Goal: Find specific page/section: Find specific page/section

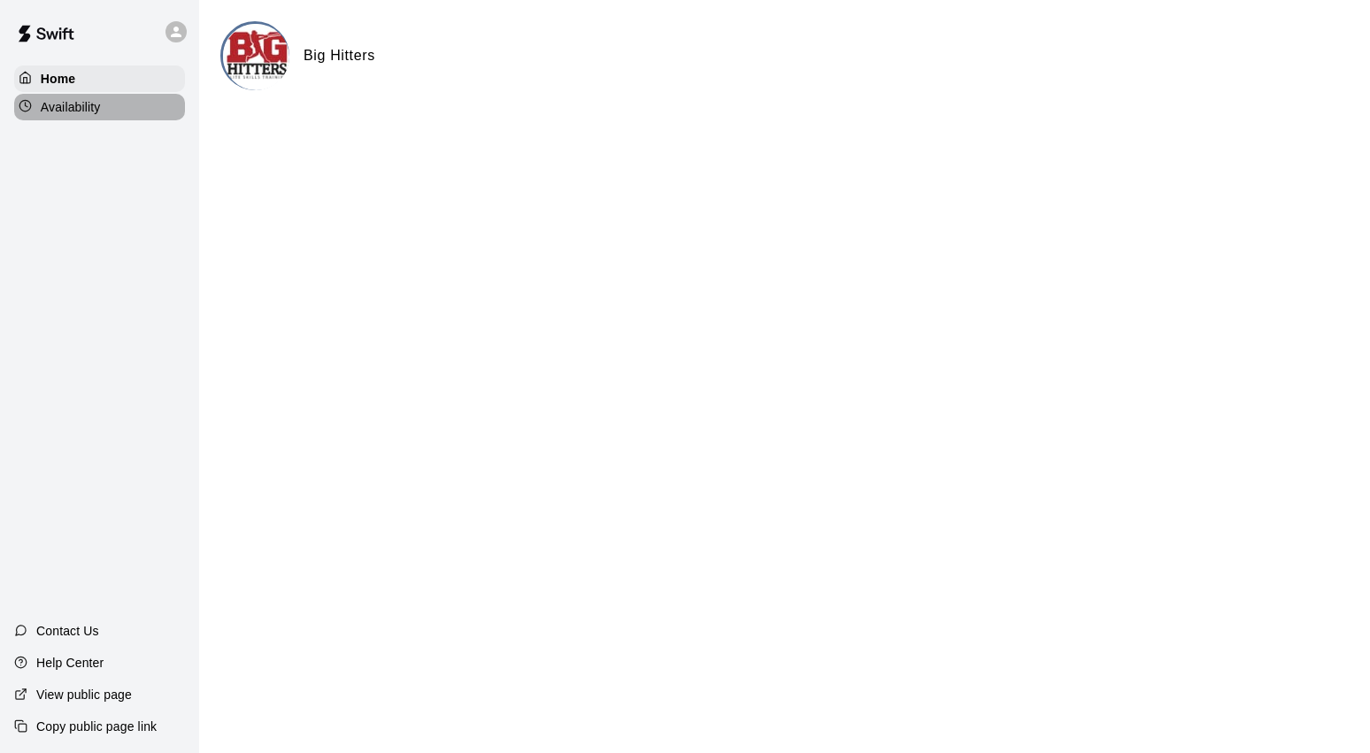
click at [52, 105] on p "Availability" at bounding box center [71, 107] width 60 height 18
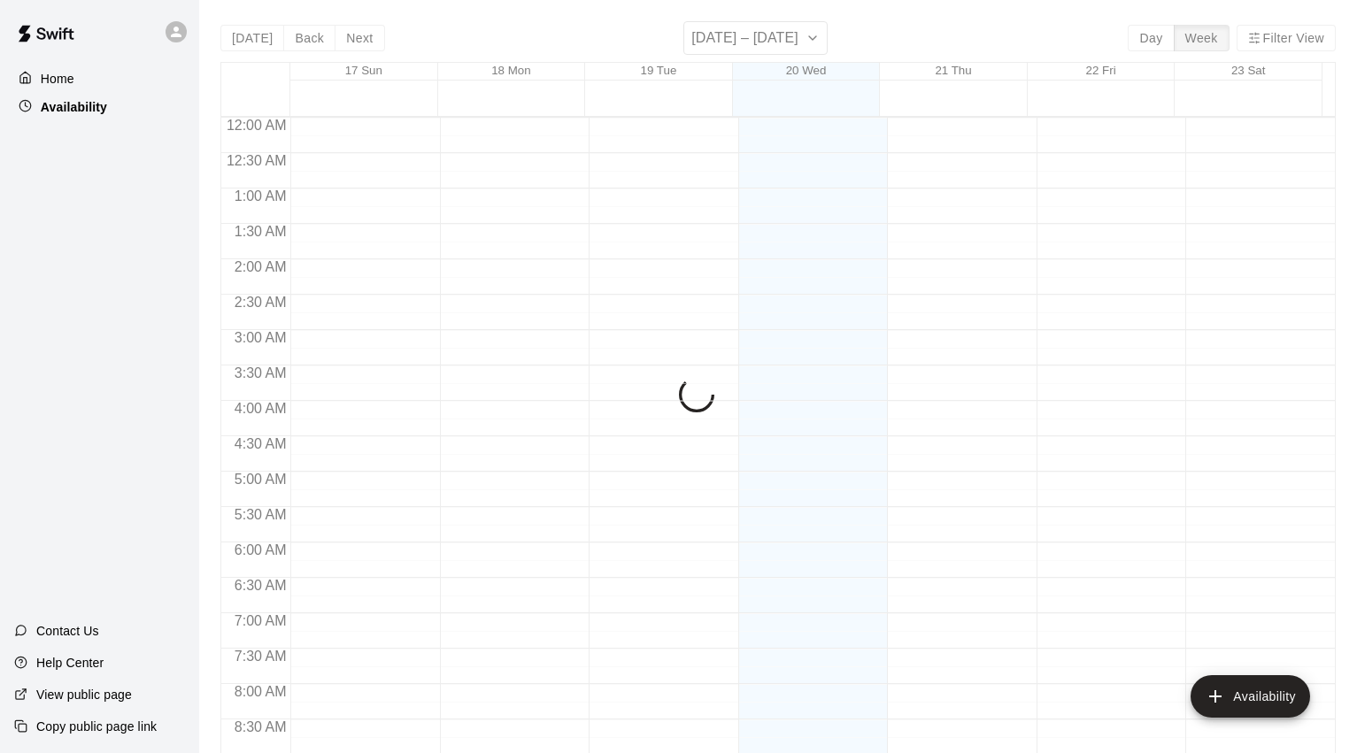
scroll to position [721, 0]
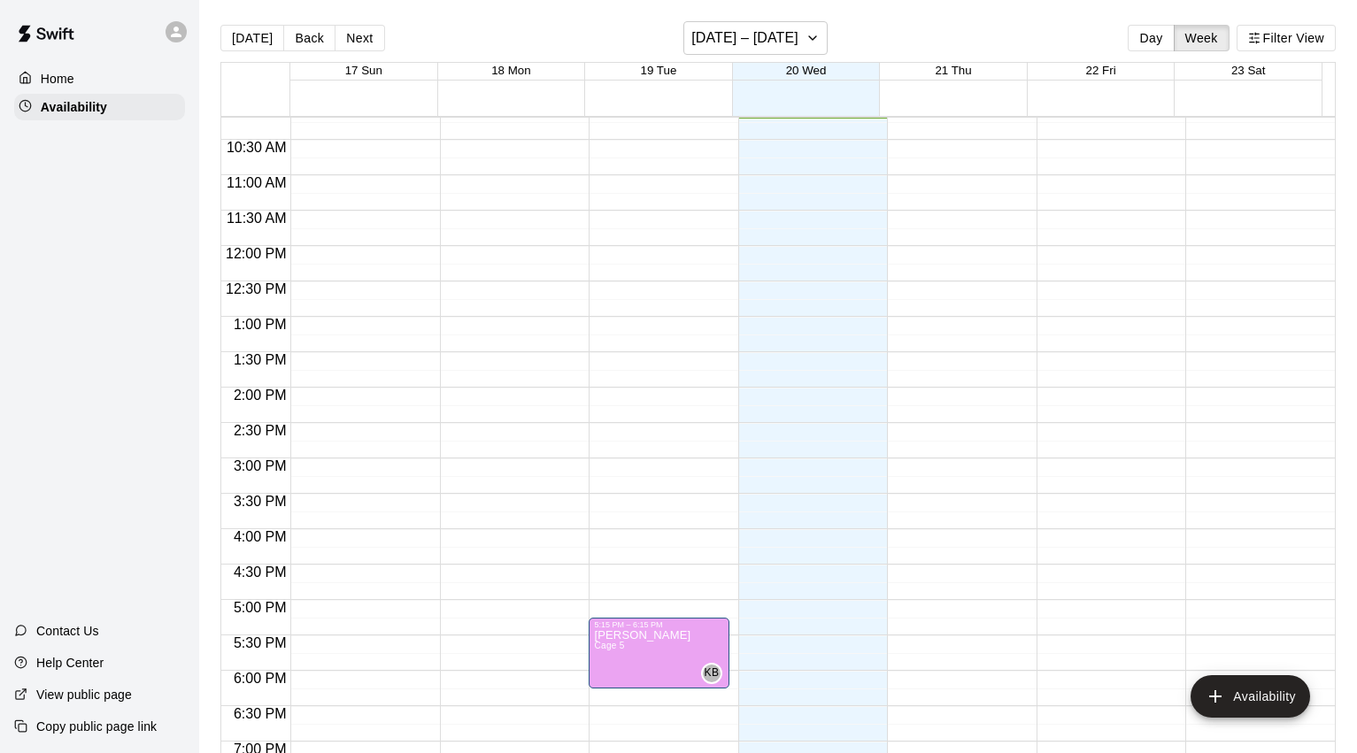
click at [168, 33] on icon at bounding box center [176, 32] width 16 height 16
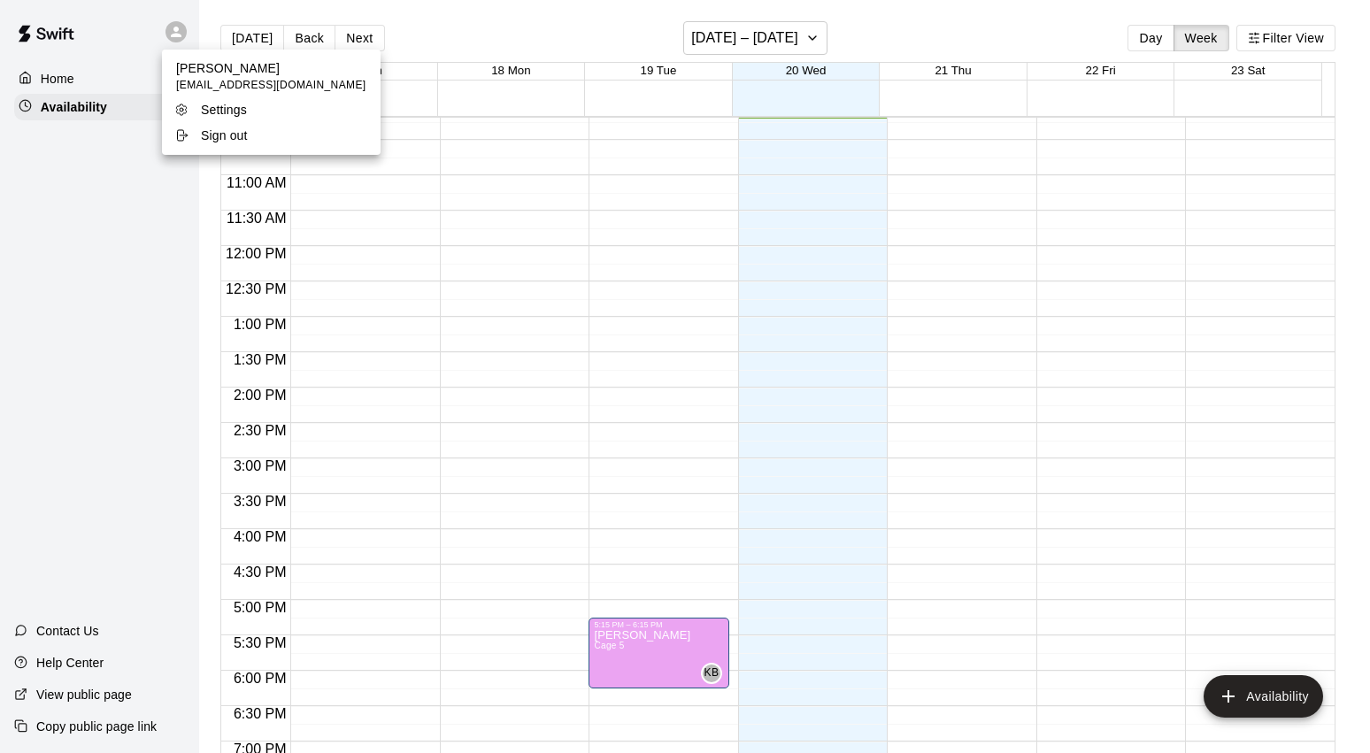
click at [107, 51] on div at bounding box center [685, 376] width 1370 height 753
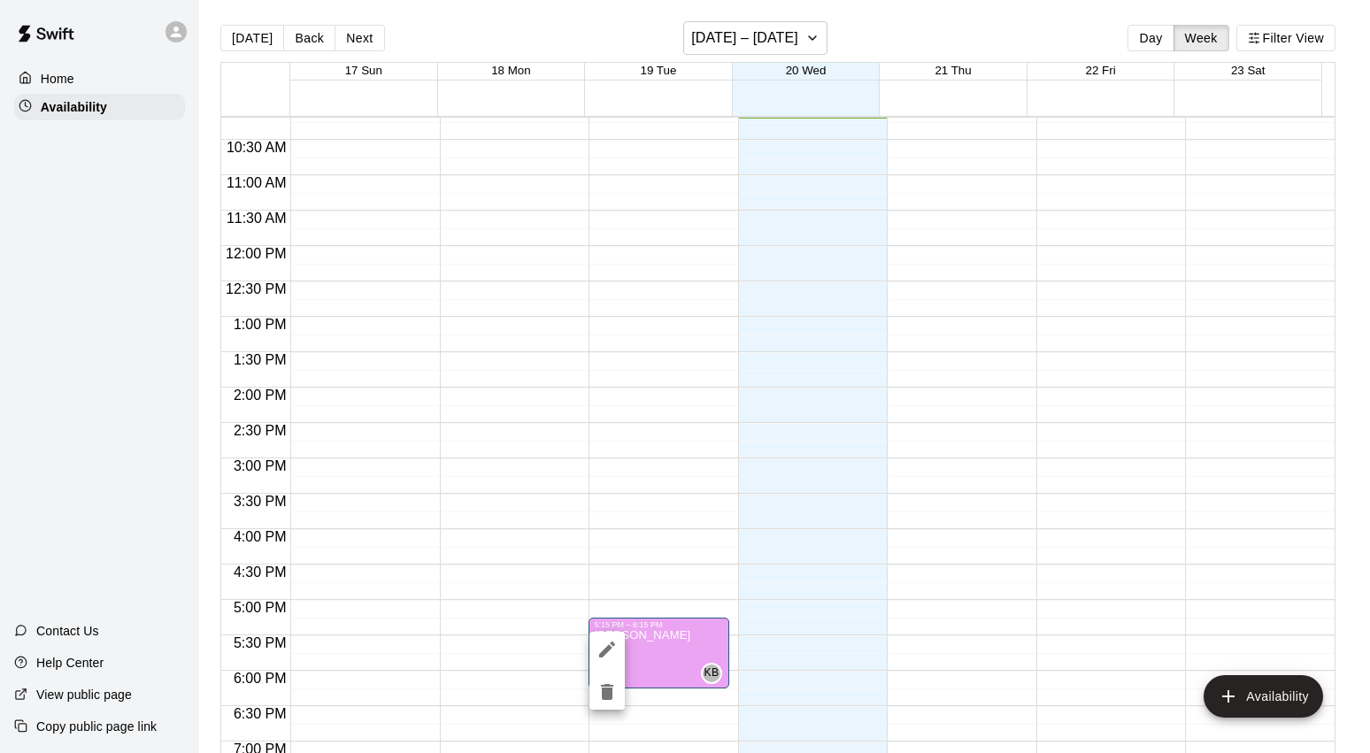
click at [661, 661] on div at bounding box center [685, 376] width 1370 height 753
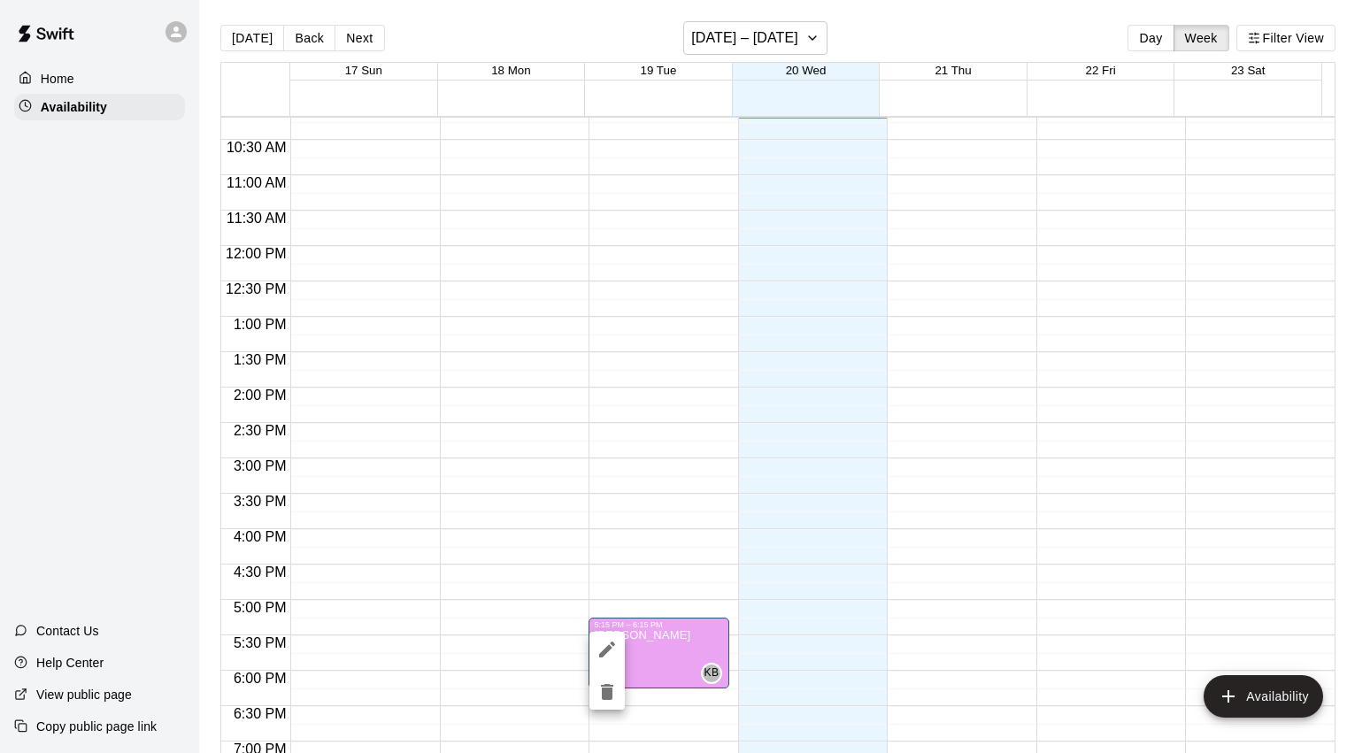
click at [611, 504] on div at bounding box center [685, 376] width 1370 height 753
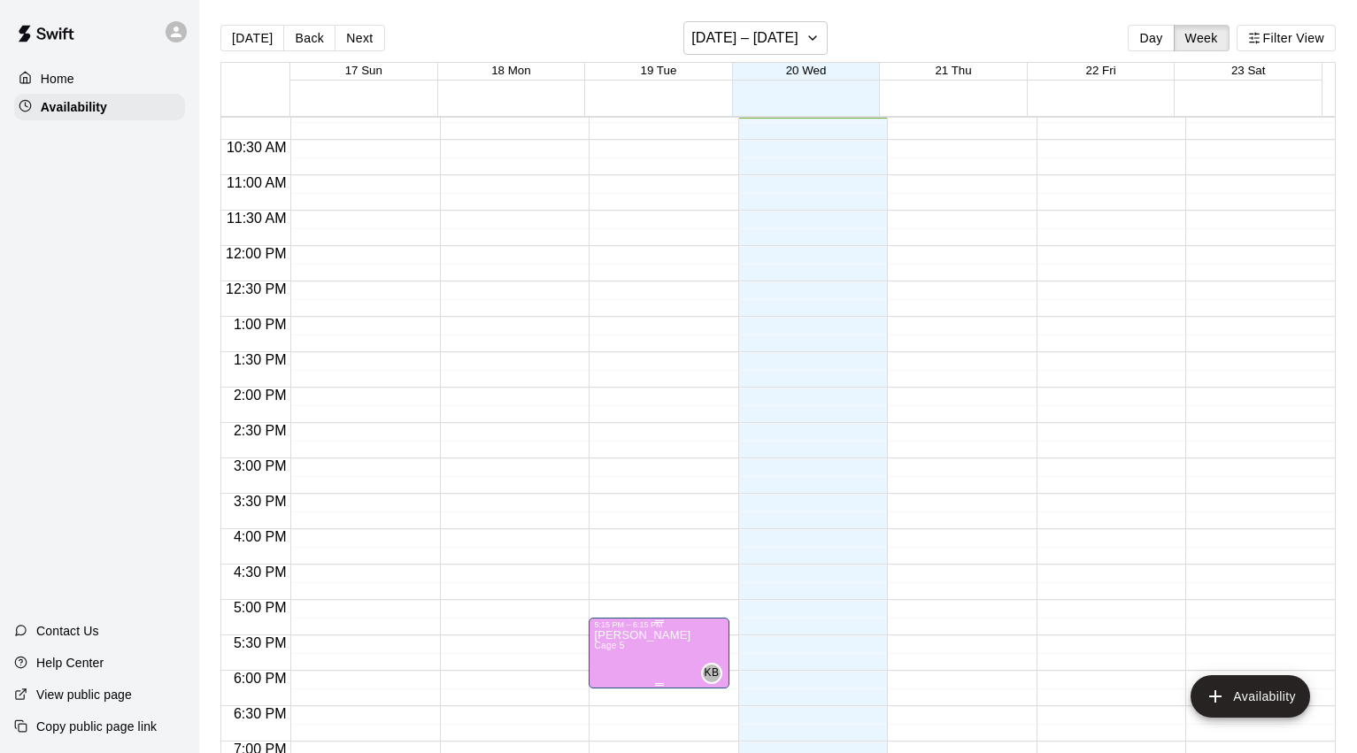
click at [652, 629] on div "5:15 PM – 6:15 PM" at bounding box center [659, 625] width 130 height 9
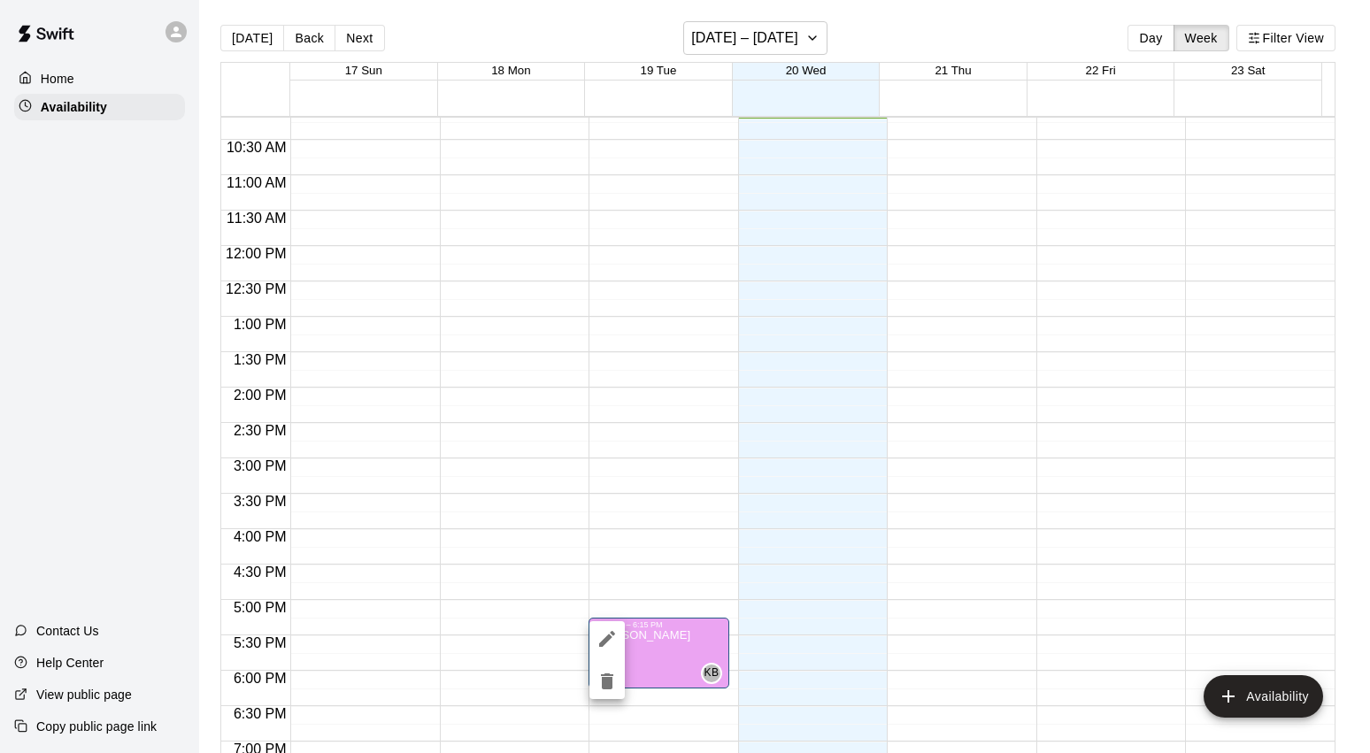
click at [602, 638] on icon "edit" at bounding box center [607, 639] width 21 height 21
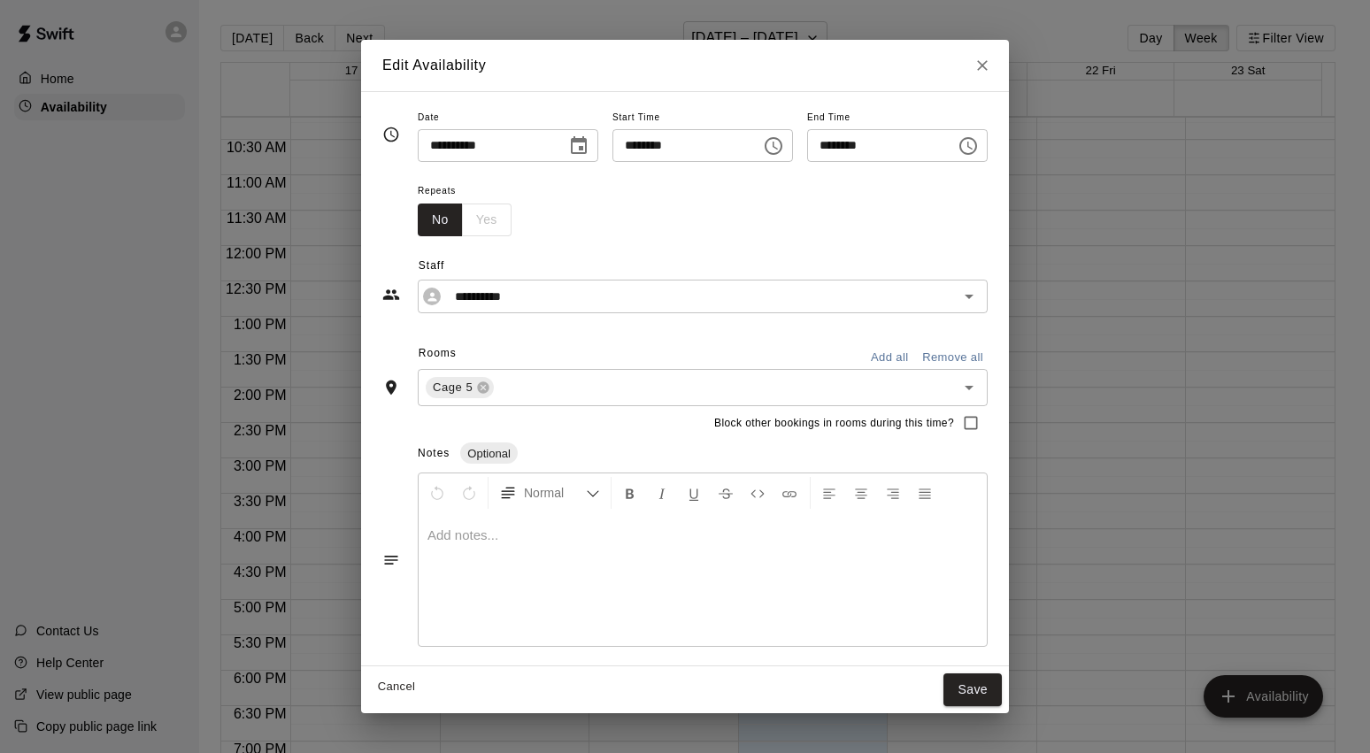
click at [991, 73] on icon "Close" at bounding box center [983, 66] width 18 height 18
type input "**********"
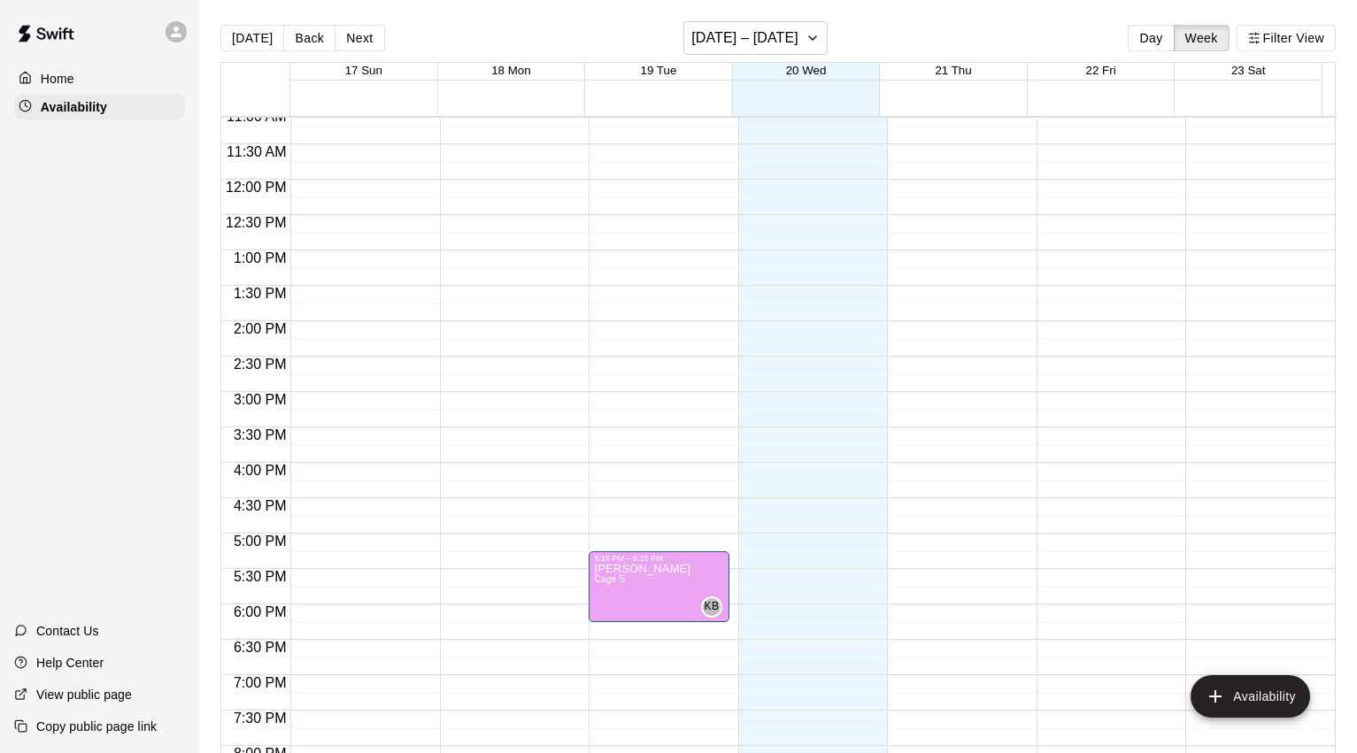
scroll to position [797, 0]
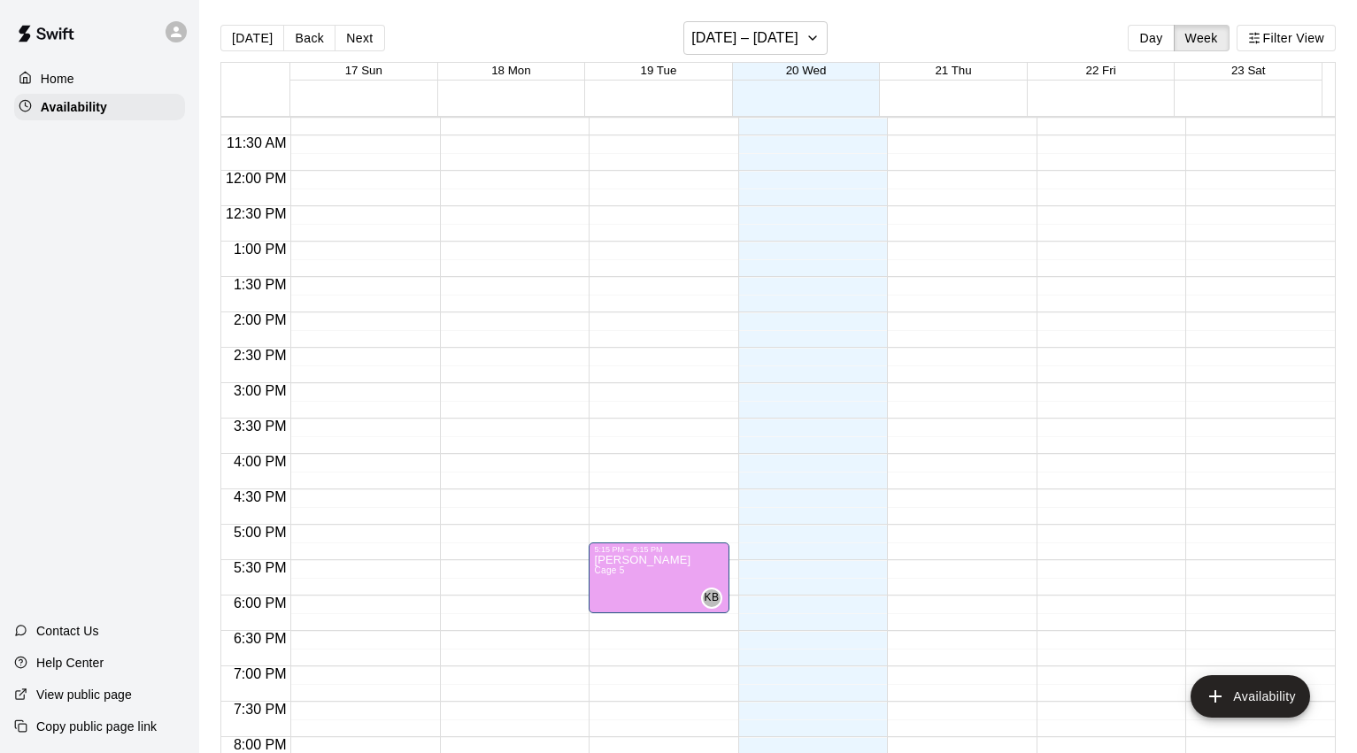
click at [89, 697] on p "View public page" at bounding box center [84, 695] width 96 height 18
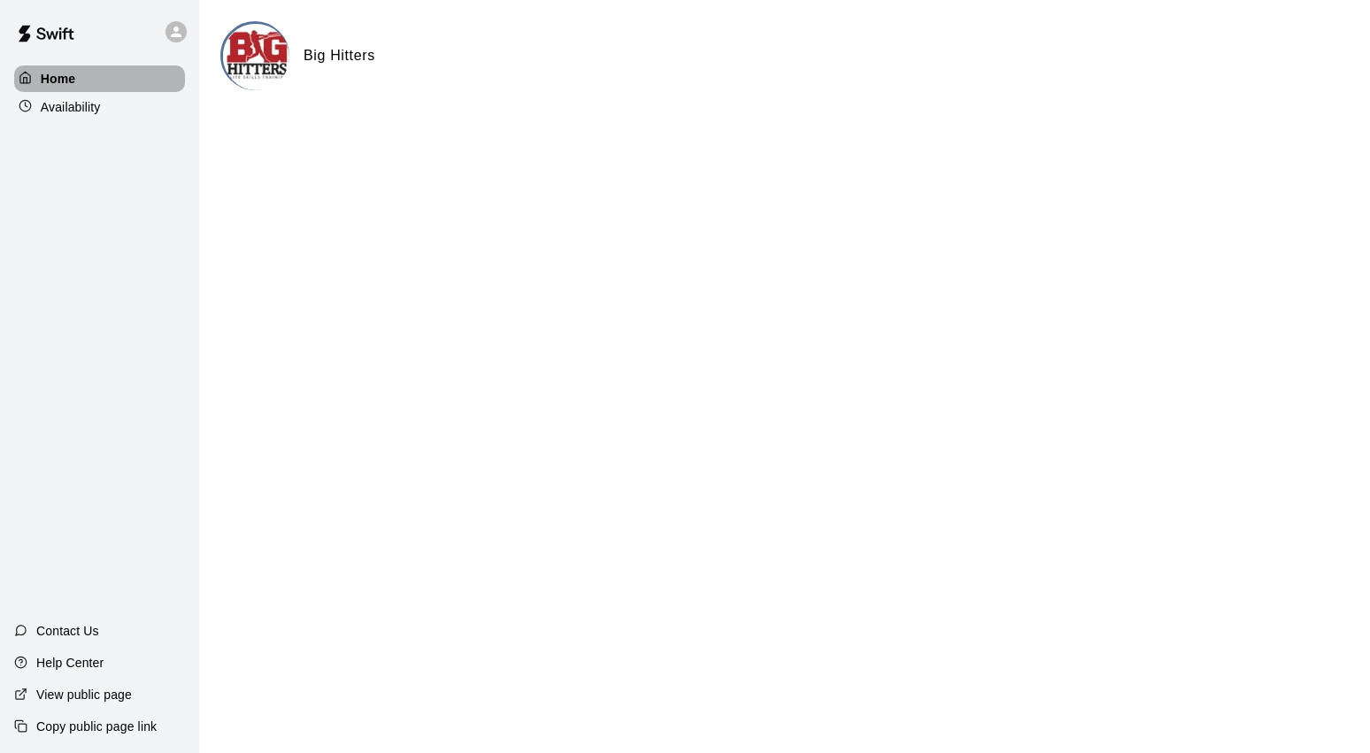
click at [68, 77] on p "Home" at bounding box center [58, 79] width 35 height 18
click at [42, 27] on img at bounding box center [46, 33] width 92 height 53
click at [81, 112] on p "Availability" at bounding box center [71, 107] width 60 height 18
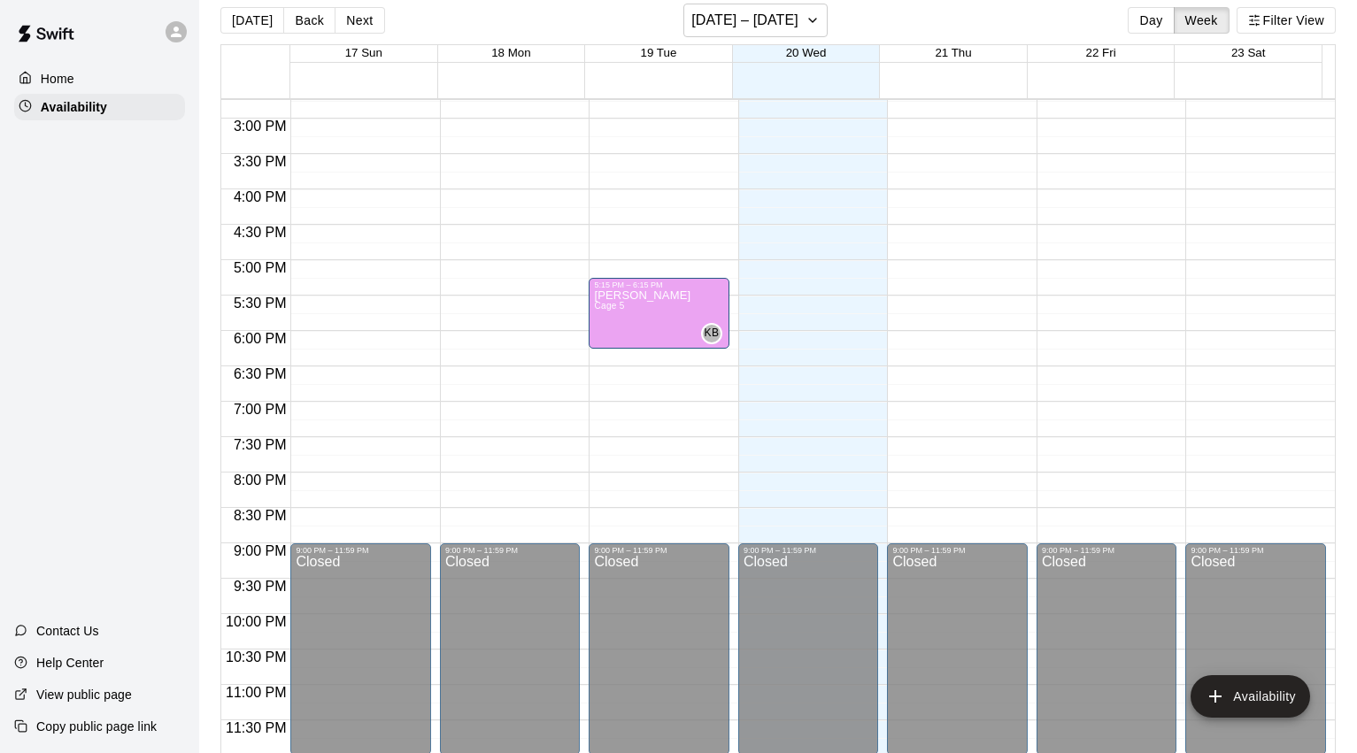
scroll to position [28, 0]
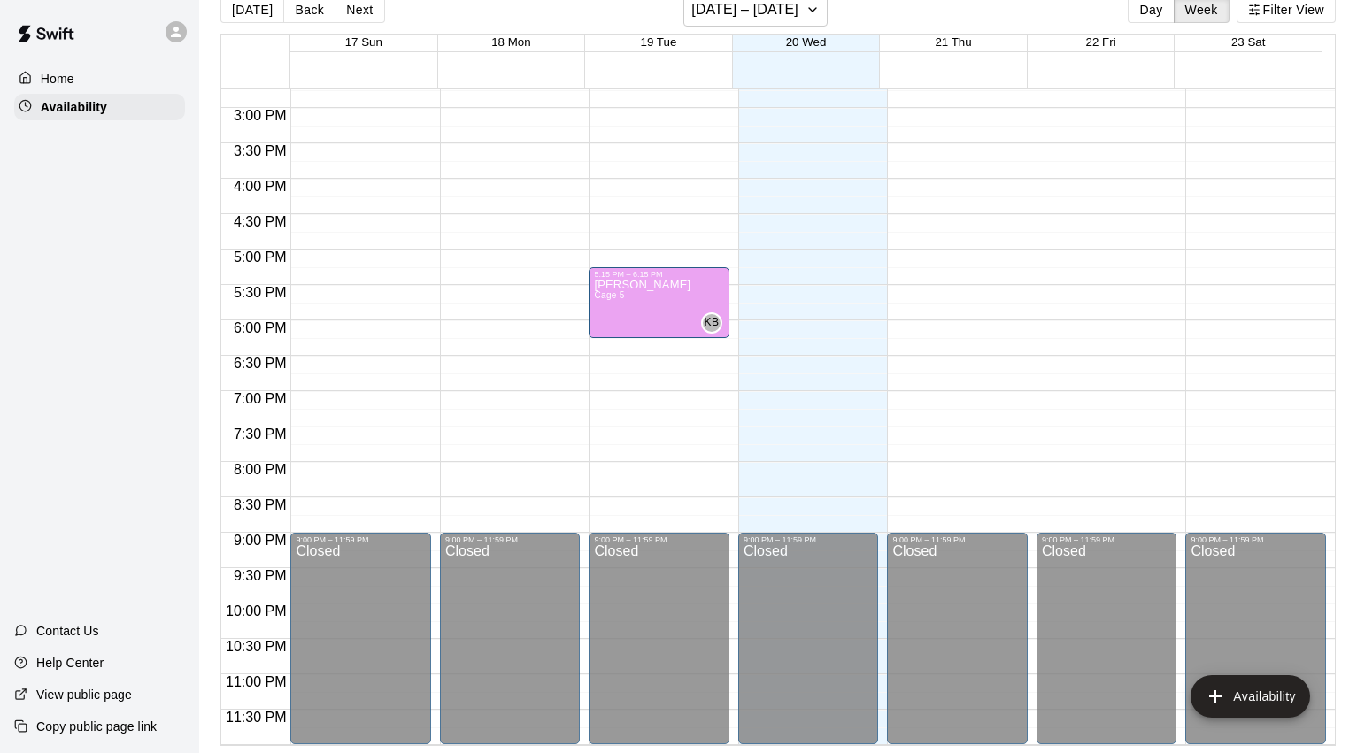
click at [87, 699] on p "View public page" at bounding box center [84, 695] width 96 height 18
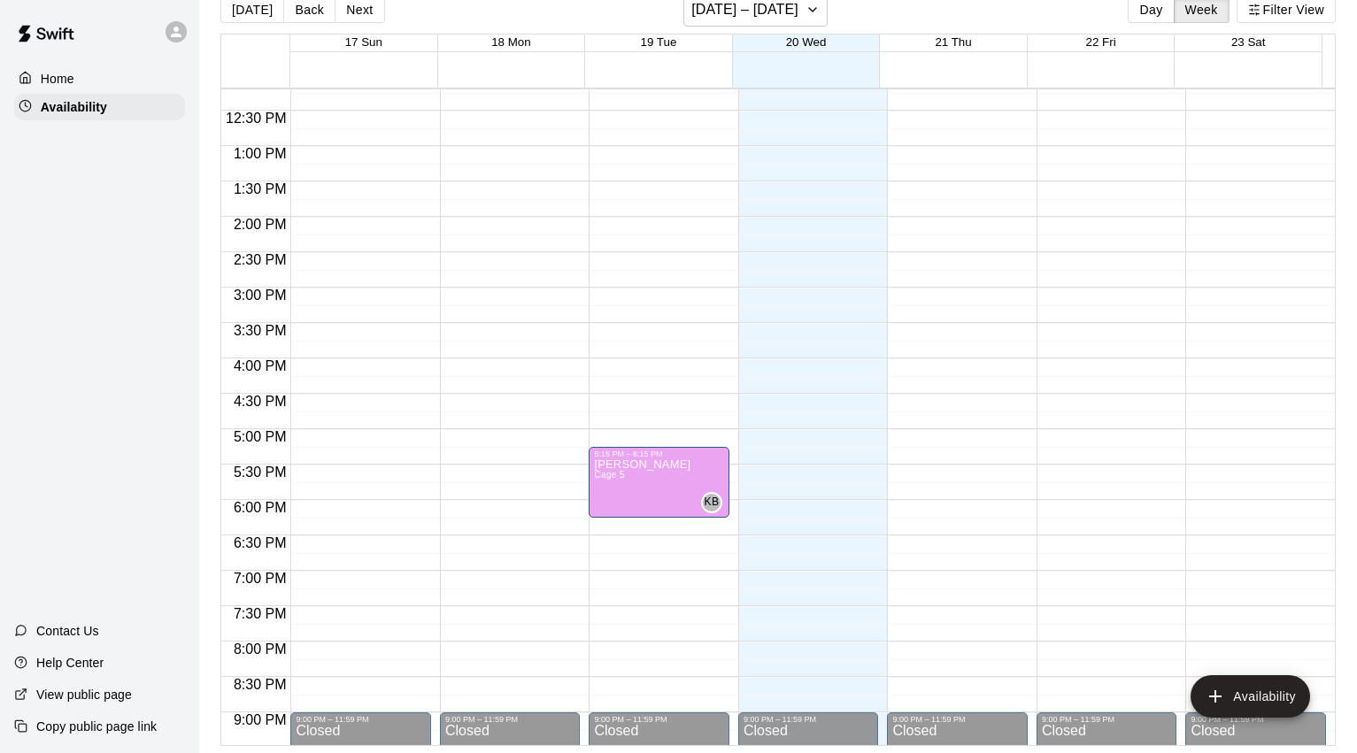
scroll to position [779, 0]
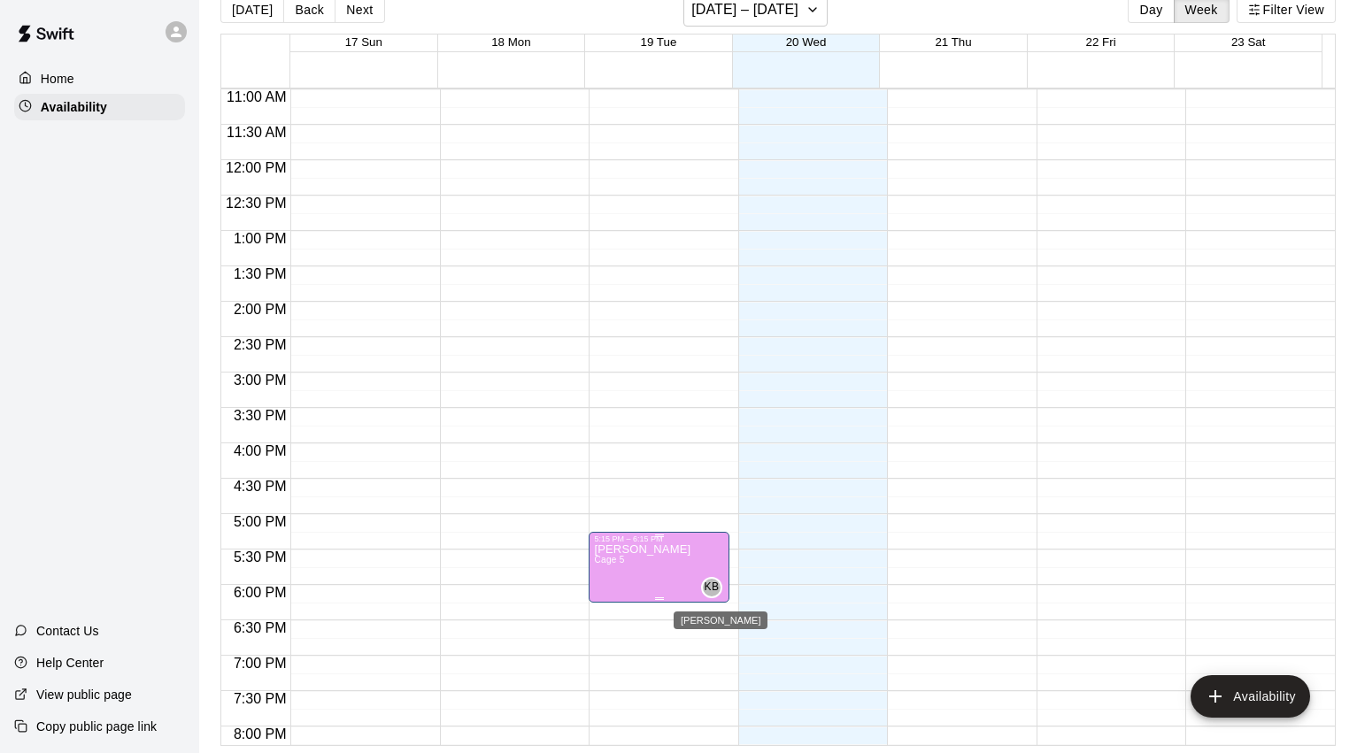
click at [705, 586] on span "KB" at bounding box center [712, 588] width 15 height 18
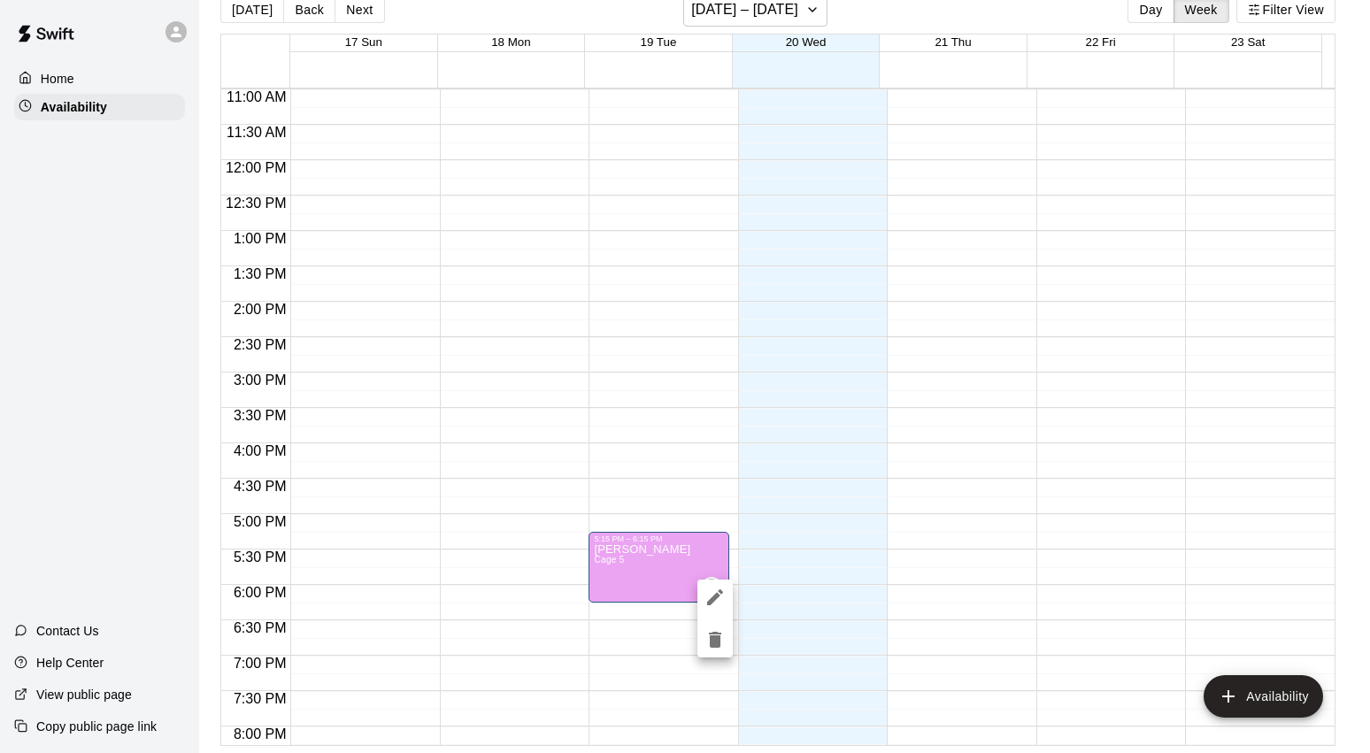
click at [986, 509] on div at bounding box center [685, 376] width 1370 height 753
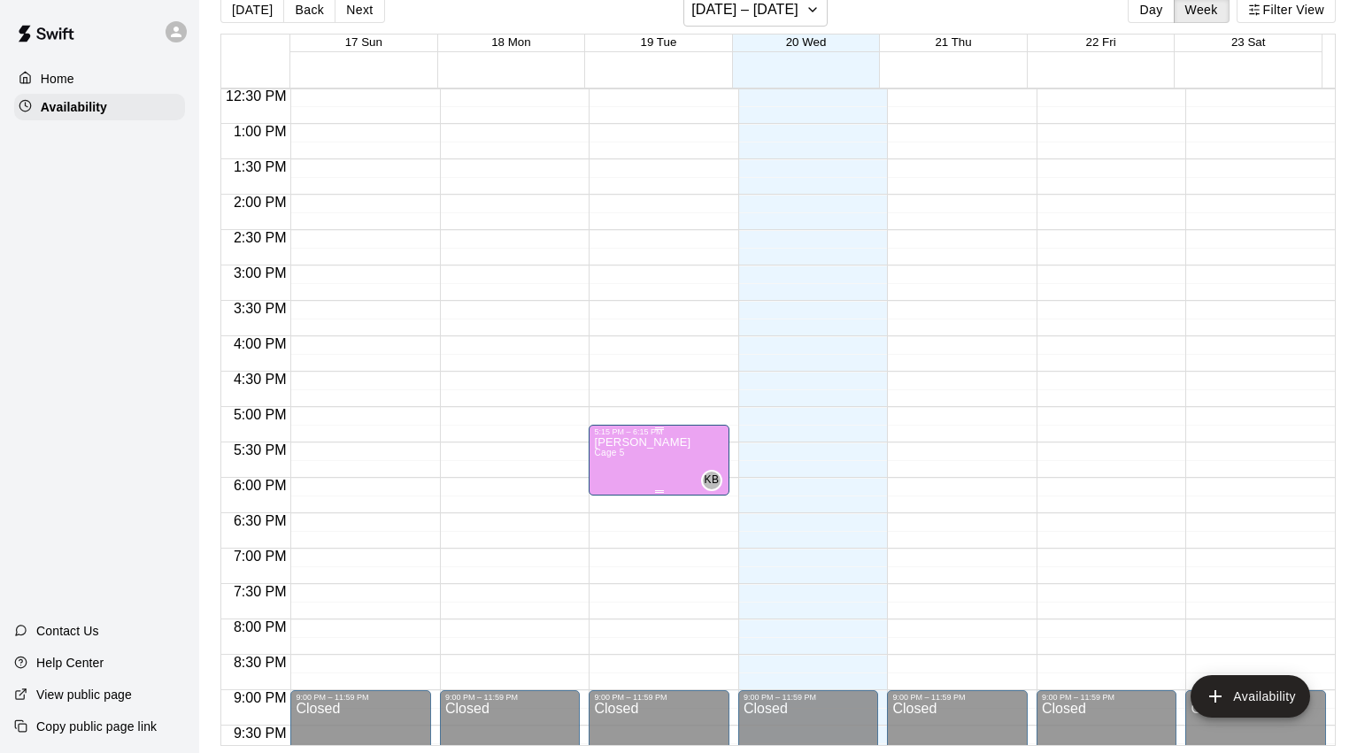
scroll to position [1045, 0]
